Goal: Task Accomplishment & Management: Complete application form

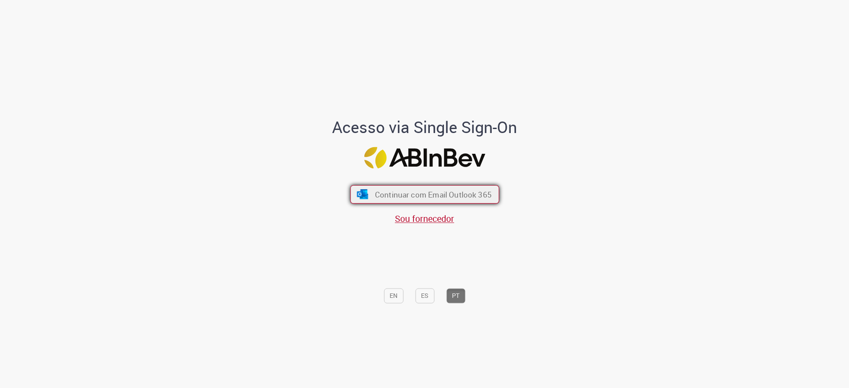
click at [391, 194] on span "Continuar com Email Outlook 365" at bounding box center [432, 195] width 117 height 10
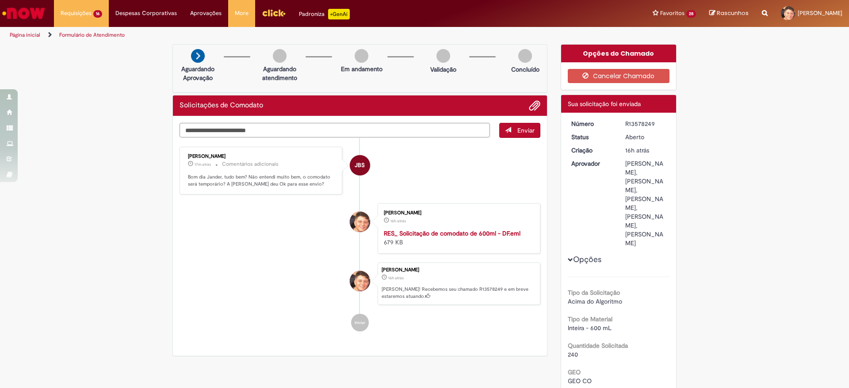
click at [284, 131] on textarea "Digite sua mensagem aqui..." at bounding box center [334, 130] width 310 height 15
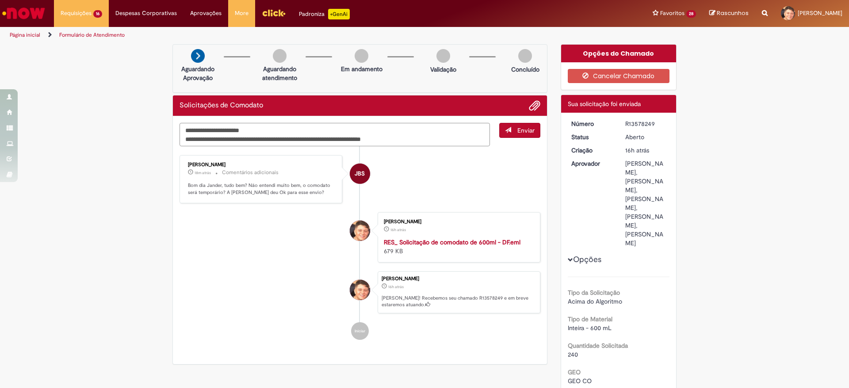
type textarea "**********"
